Goal: Task Accomplishment & Management: Manage account settings

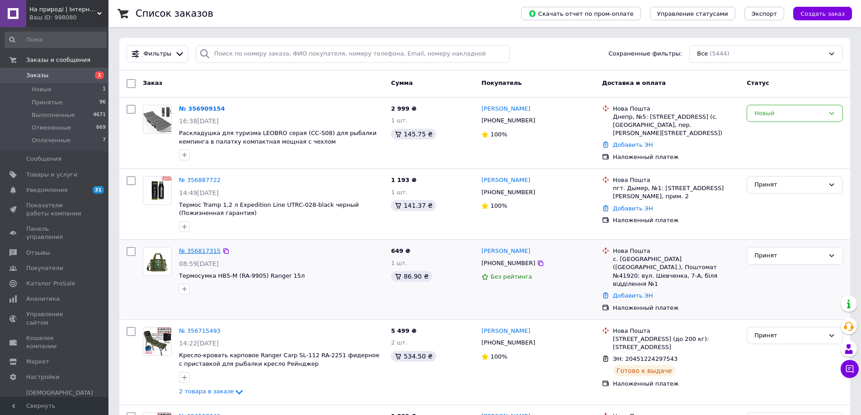
click at [203, 253] on link "№ 356817315" at bounding box center [200, 251] width 42 height 7
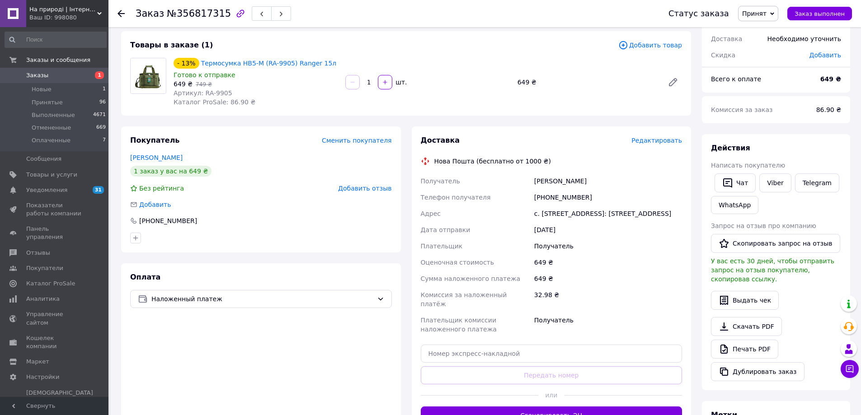
scroll to position [90, 0]
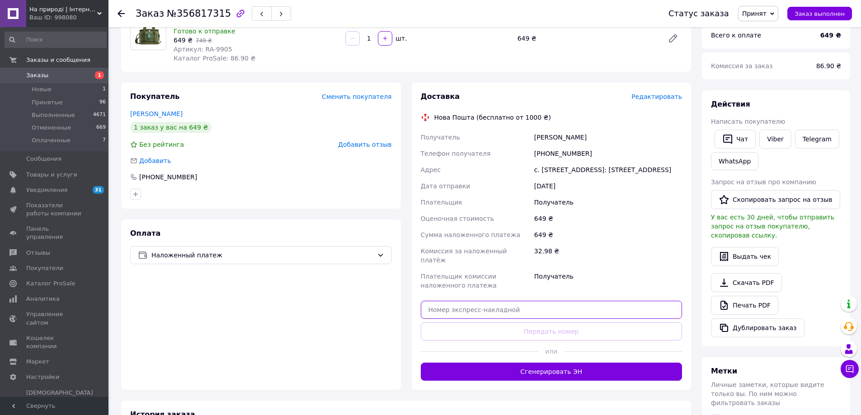
click at [533, 314] on input "text" at bounding box center [552, 310] width 262 height 18
paste input "20451224837873"
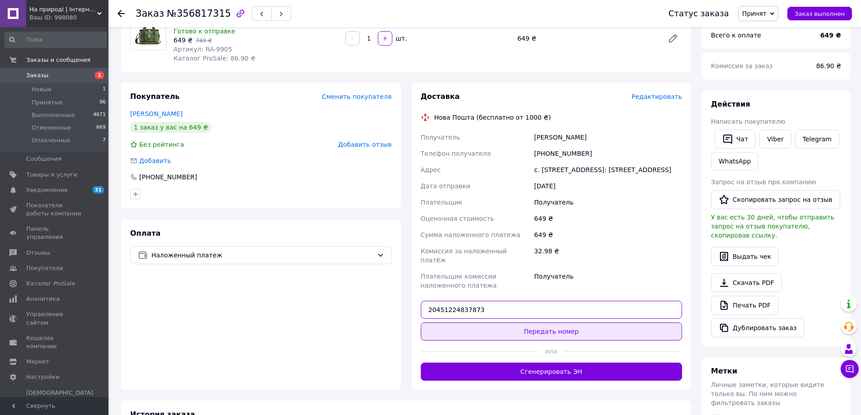
type input "20451224837873"
click at [535, 328] on button "Передать номер" at bounding box center [552, 332] width 262 height 18
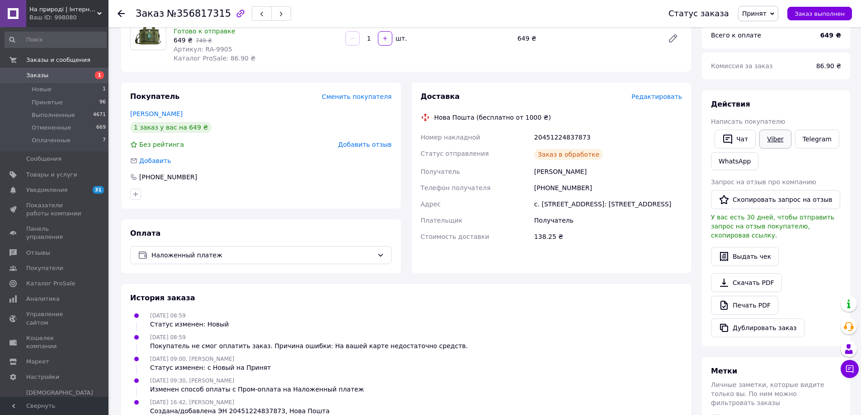
click at [773, 141] on link "Viber" at bounding box center [775, 139] width 32 height 19
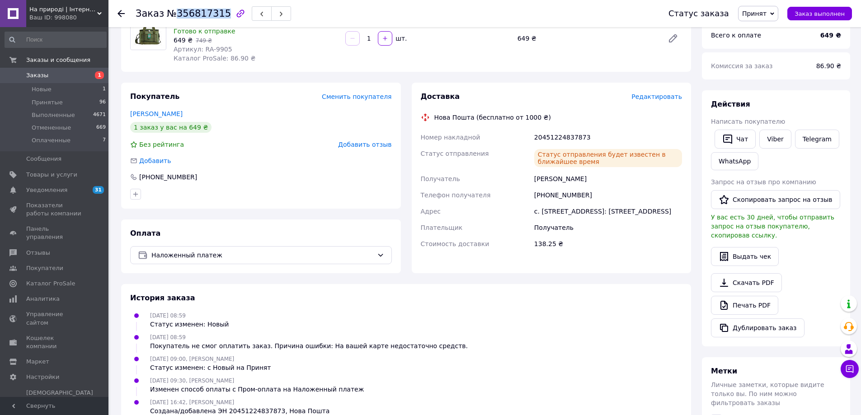
drag, startPoint x: 173, startPoint y: 13, endPoint x: 217, endPoint y: 13, distance: 44.3
click at [217, 13] on span "№356817315" at bounding box center [199, 13] width 64 height 11
copy span "356817315"
click at [308, 174] on div "[PHONE_NUMBER]" at bounding box center [261, 177] width 262 height 9
drag, startPoint x: 533, startPoint y: 136, endPoint x: 583, endPoint y: 139, distance: 50.2
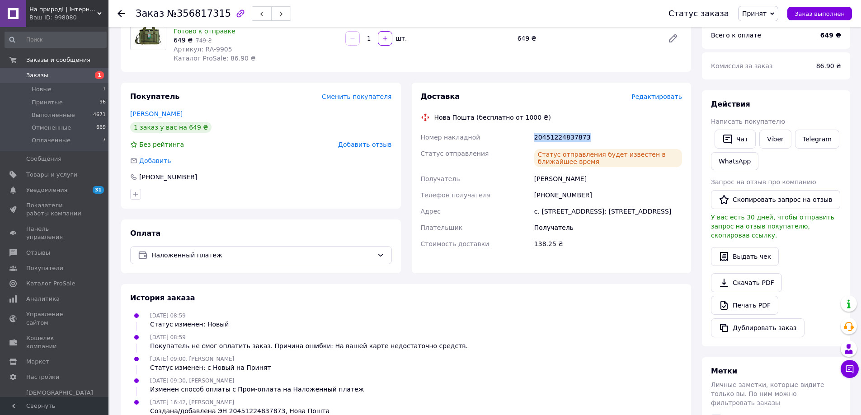
click at [583, 139] on div "20451224837873" at bounding box center [607, 137] width 151 height 16
copy div "20451224837873"
click at [119, 19] on div at bounding box center [126, 13] width 18 height 27
click at [121, 13] on icon at bounding box center [120, 13] width 7 height 7
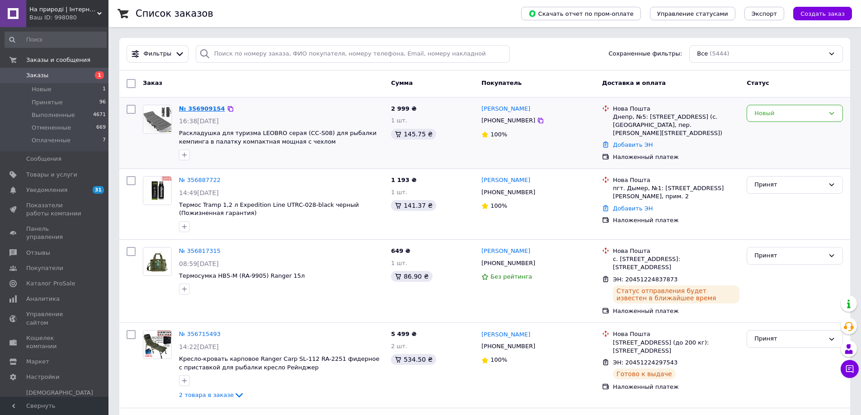
click at [195, 107] on link "№ 356909154" at bounding box center [202, 108] width 46 height 7
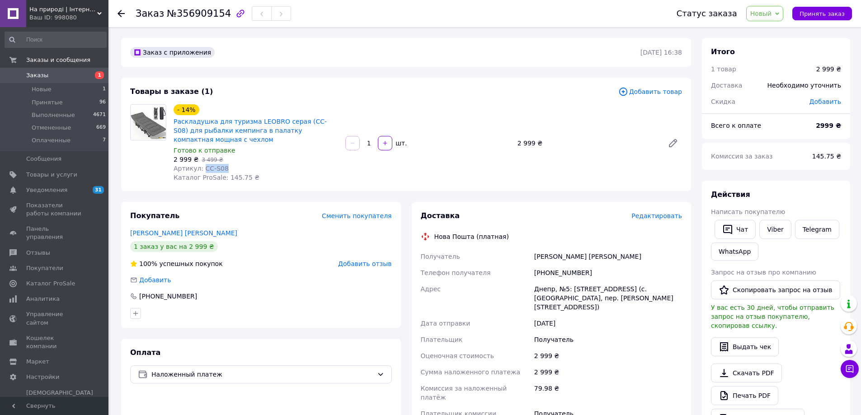
drag, startPoint x: 221, startPoint y: 168, endPoint x: 201, endPoint y: 168, distance: 20.3
click at [201, 168] on div "Артикул: CC-S08" at bounding box center [256, 168] width 164 height 9
copy span "CC-S08"
click at [772, 15] on span "Новый" at bounding box center [761, 13] width 22 height 7
click at [770, 27] on li "Принят" at bounding box center [771, 32] width 48 height 14
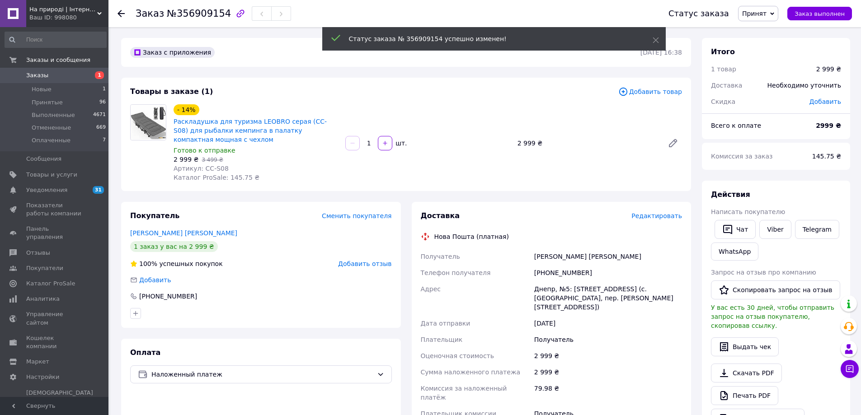
click at [120, 13] on icon at bounding box center [120, 13] width 7 height 7
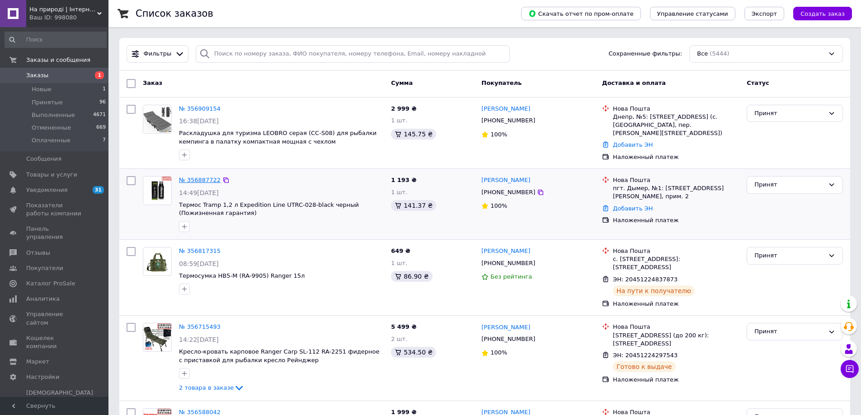
click at [193, 178] on link "№ 356887722" at bounding box center [200, 180] width 42 height 7
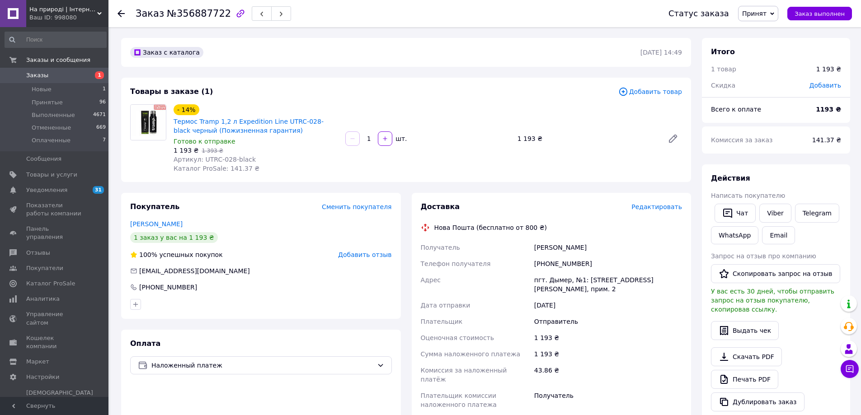
click at [310, 71] on div "Заказ с каталога [DATE] 14:49 Товары в заказе (1) Добавить товар - 14% Термос T…" at bounding box center [406, 338] width 581 height 601
click at [122, 12] on icon at bounding box center [120, 13] width 7 height 7
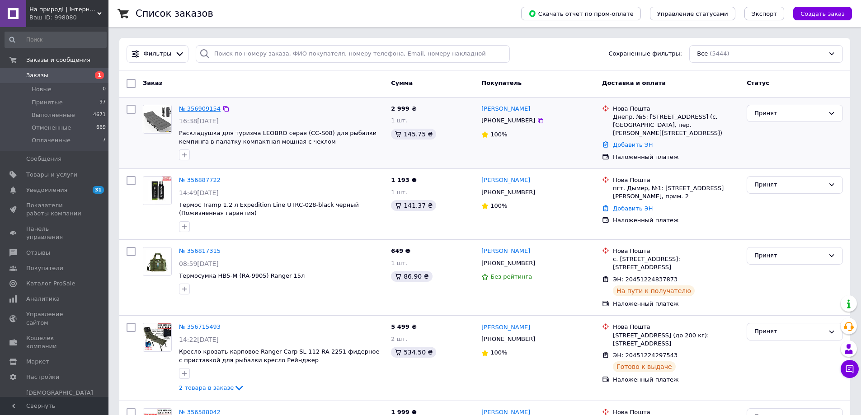
click at [202, 107] on link "№ 356909154" at bounding box center [200, 108] width 42 height 7
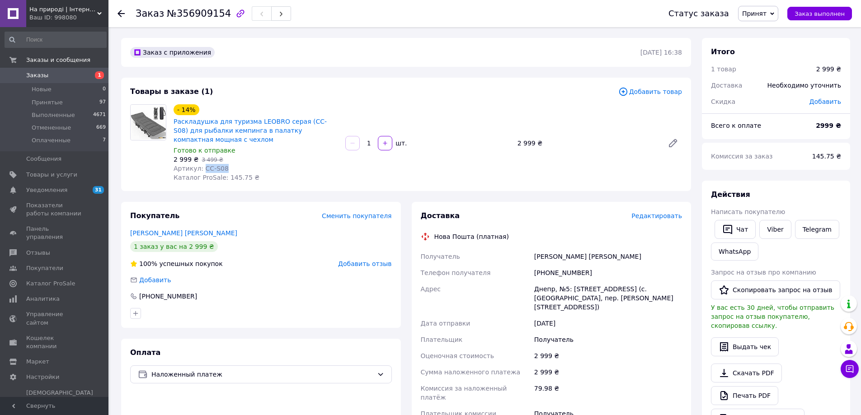
drag, startPoint x: 222, startPoint y: 167, endPoint x: 201, endPoint y: 169, distance: 21.4
click at [202, 169] on div "Артикул: CC-S08" at bounding box center [256, 168] width 164 height 9
copy span "CC-S08"
drag, startPoint x: 545, startPoint y: 272, endPoint x: 580, endPoint y: 268, distance: 35.1
click at [580, 268] on div "[PHONE_NUMBER]" at bounding box center [607, 273] width 151 height 16
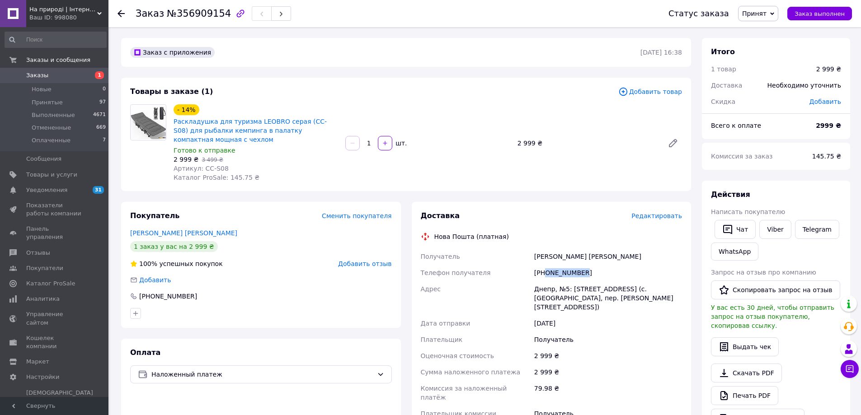
copy div "0951164949"
drag, startPoint x: 535, startPoint y: 258, endPoint x: 560, endPoint y: 256, distance: 25.8
click at [560, 256] on div "[PERSON_NAME] [PERSON_NAME]" at bounding box center [607, 257] width 151 height 16
copy div "[PERSON_NAME]"
drag, startPoint x: 562, startPoint y: 258, endPoint x: 574, endPoint y: 255, distance: 12.2
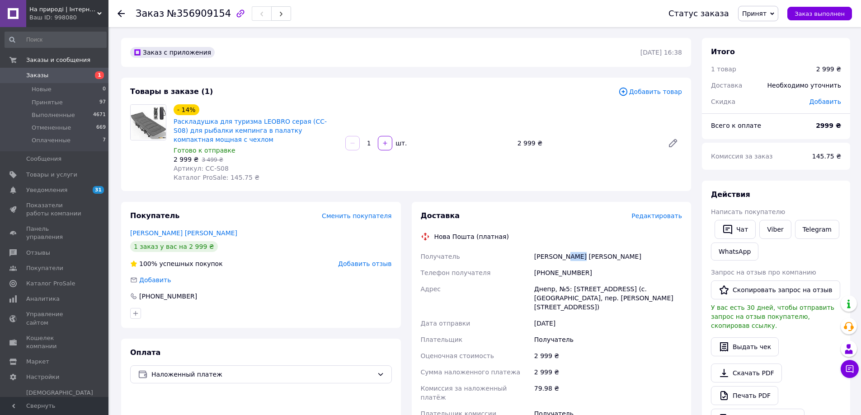
click at [574, 255] on div "[PERSON_NAME] [PERSON_NAME]" at bounding box center [607, 257] width 151 height 16
copy div "[PERSON_NAME]"
drag, startPoint x: 535, startPoint y: 286, endPoint x: 553, endPoint y: 286, distance: 17.2
click at [553, 286] on div "Днепр, №5: [STREET_ADDRESS] (с. [GEOGRAPHIC_DATA], пер. [PERSON_NAME][STREET_AD…" at bounding box center [607, 298] width 151 height 34
copy div "Днепр"
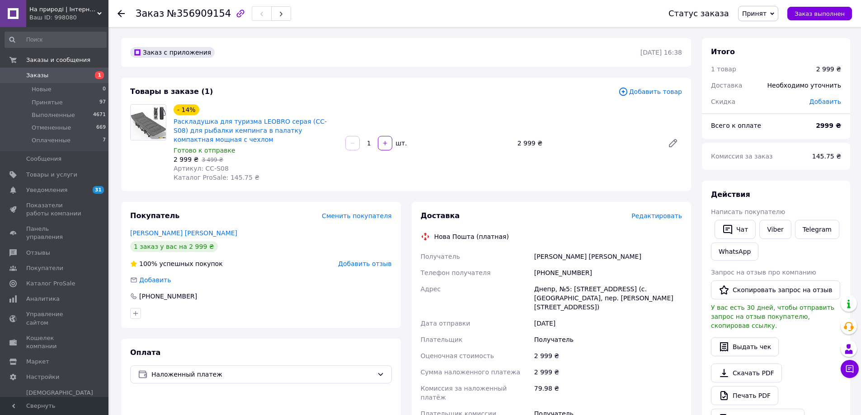
click at [119, 12] on use at bounding box center [120, 13] width 7 height 7
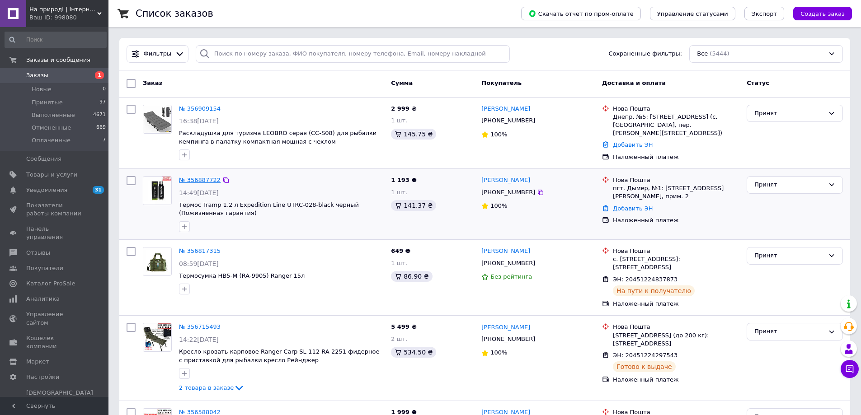
click at [197, 178] on link "№ 356887722" at bounding box center [200, 180] width 42 height 7
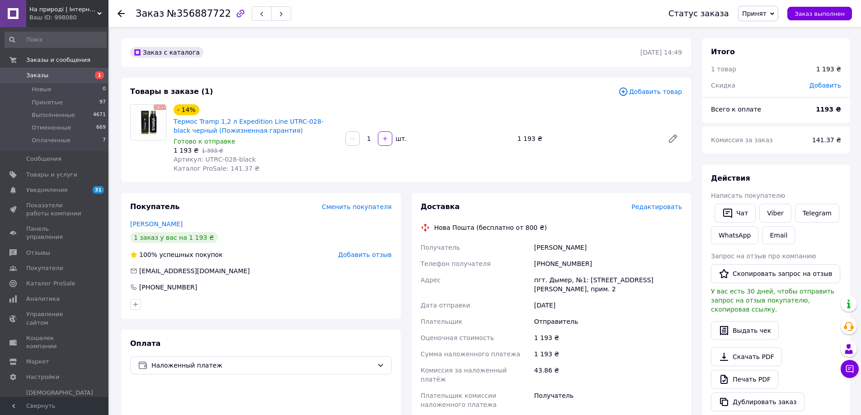
drag, startPoint x: 535, startPoint y: 250, endPoint x: 586, endPoint y: 249, distance: 51.1
click at [586, 249] on div "[PERSON_NAME]" at bounding box center [607, 248] width 151 height 16
copy div "[PERSON_NAME]"
drag, startPoint x: 540, startPoint y: 264, endPoint x: 554, endPoint y: 265, distance: 13.6
click at [554, 265] on div "[PHONE_NUMBER]" at bounding box center [607, 264] width 151 height 16
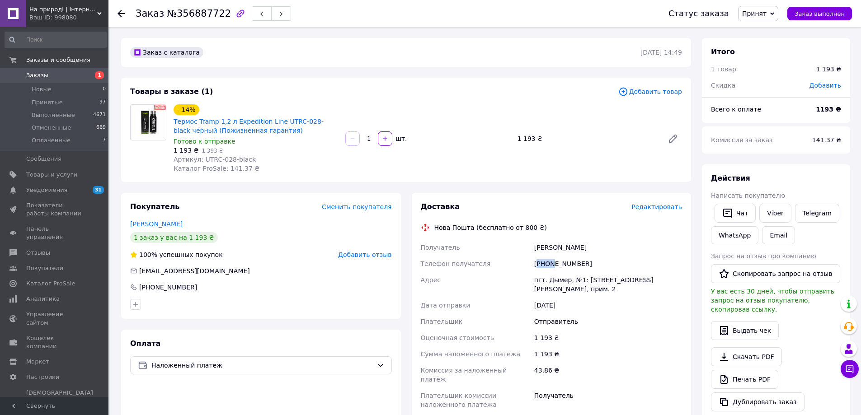
click at [543, 264] on div "[PHONE_NUMBER]" at bounding box center [607, 264] width 151 height 16
drag, startPoint x: 542, startPoint y: 264, endPoint x: 580, endPoint y: 260, distance: 38.1
click at [580, 260] on div "[PHONE_NUMBER]" at bounding box center [607, 264] width 151 height 16
copy div "80503865251"
drag, startPoint x: 547, startPoint y: 281, endPoint x: 565, endPoint y: 278, distance: 17.8
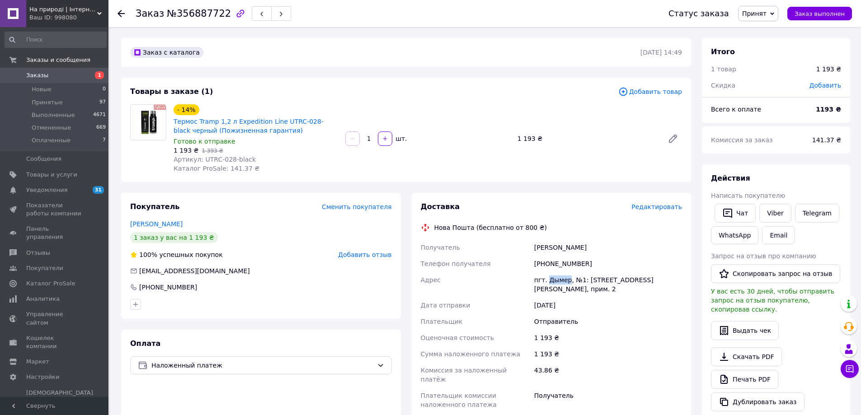
click at [565, 278] on div "пгт. Дымер, №1: [STREET_ADDRESS][PERSON_NAME], прим. 2" at bounding box center [607, 284] width 151 height 25
drag, startPoint x: 544, startPoint y: 263, endPoint x: 580, endPoint y: 266, distance: 35.8
click at [580, 266] on div "[PHONE_NUMBER]" at bounding box center [607, 264] width 151 height 16
drag, startPoint x: 535, startPoint y: 247, endPoint x: 556, endPoint y: 247, distance: 21.2
click at [556, 247] on div "[PERSON_NAME]" at bounding box center [607, 248] width 151 height 16
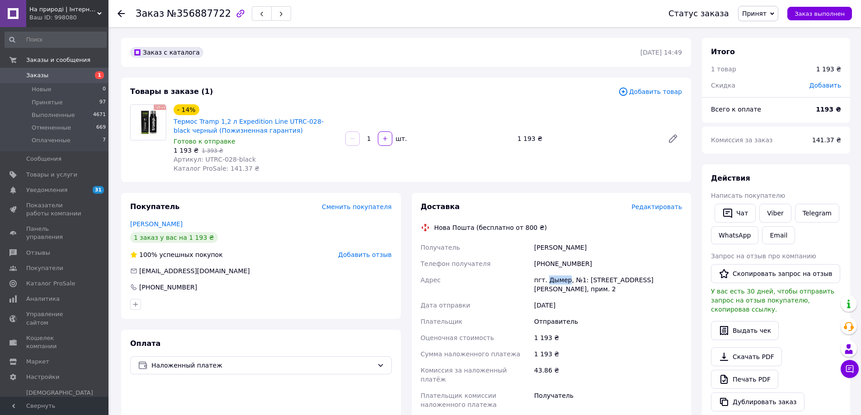
drag, startPoint x: 545, startPoint y: 282, endPoint x: 566, endPoint y: 282, distance: 20.4
click at [566, 282] on div "пгт. Дымер, №1: [STREET_ADDRESS][PERSON_NAME], прим. 2" at bounding box center [607, 284] width 151 height 25
